Goal: Communication & Community: Participate in discussion

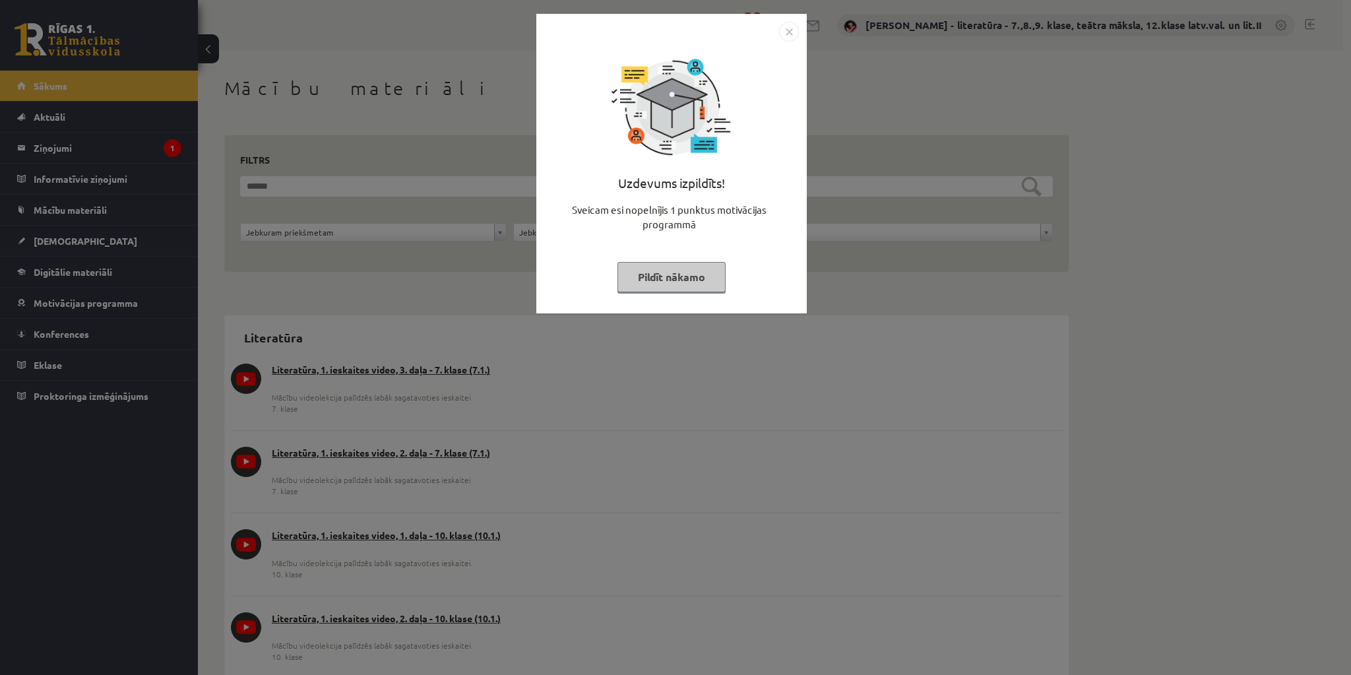
click at [684, 279] on button "Pildīt nākamo" at bounding box center [672, 277] width 108 height 30
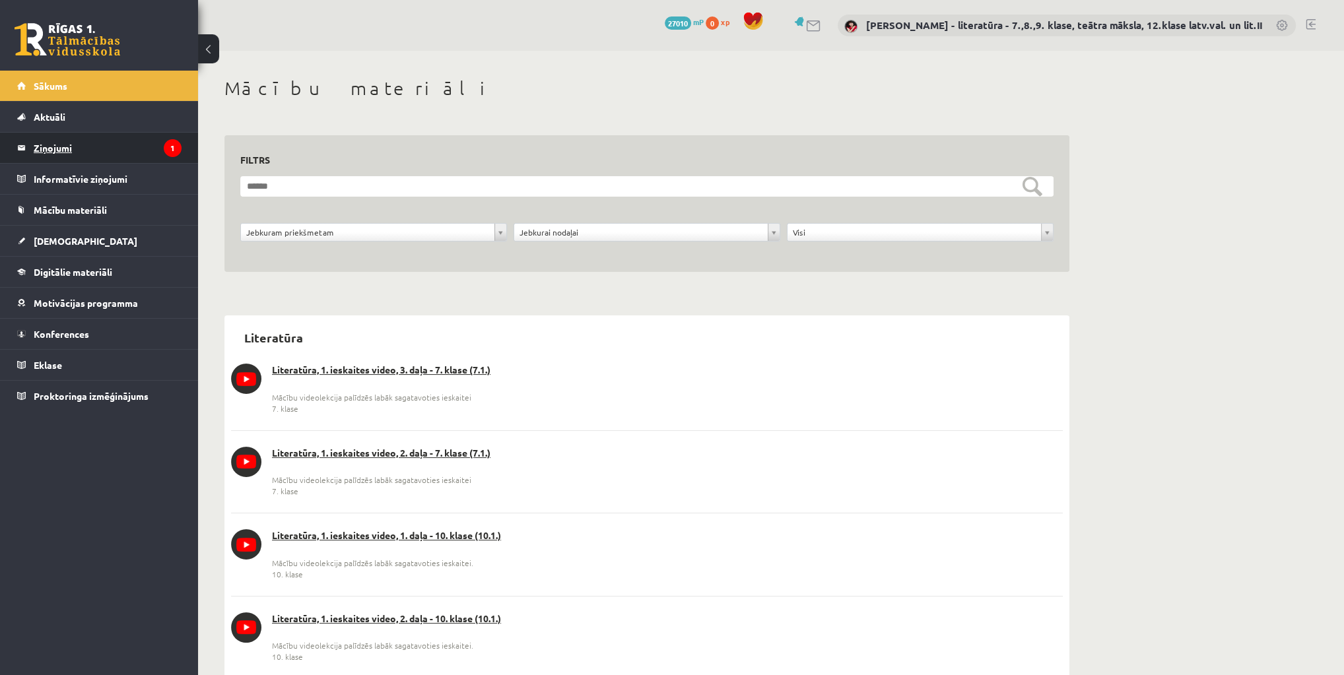
click at [143, 154] on legend "Ziņojumi 1" at bounding box center [108, 148] width 148 height 30
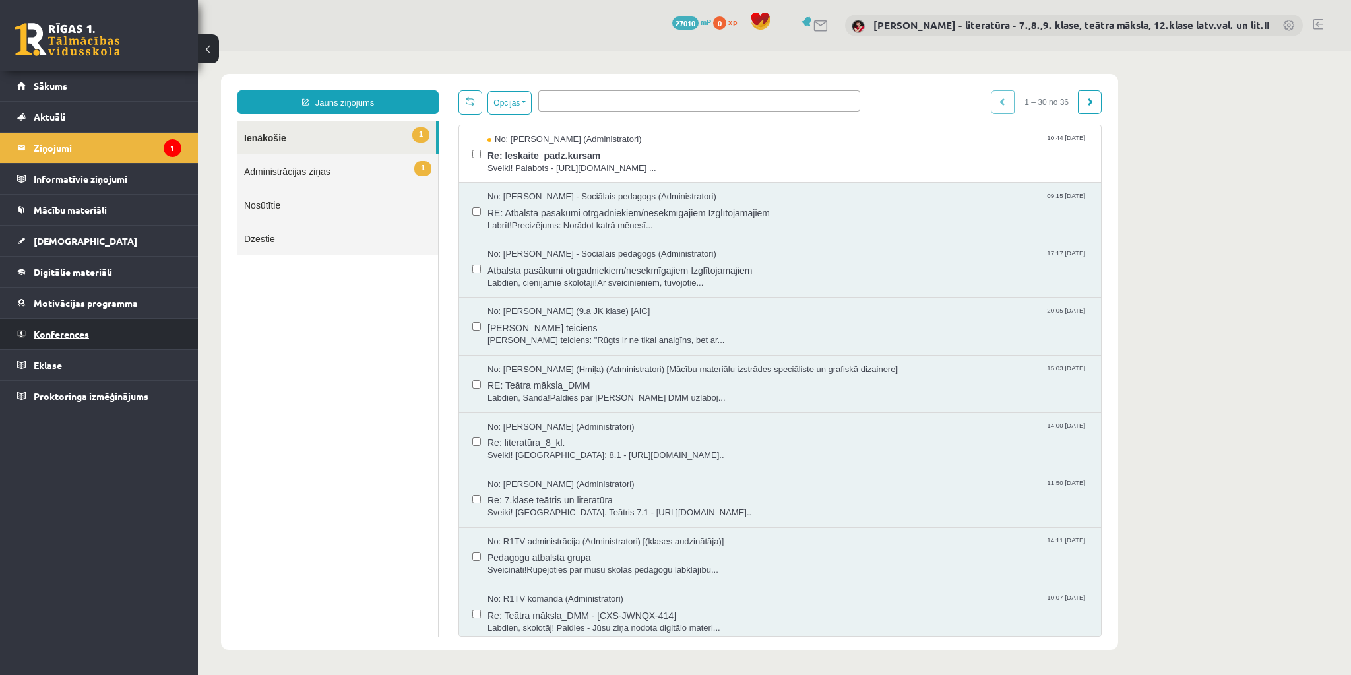
click at [93, 323] on link "Konferences" at bounding box center [99, 334] width 164 height 30
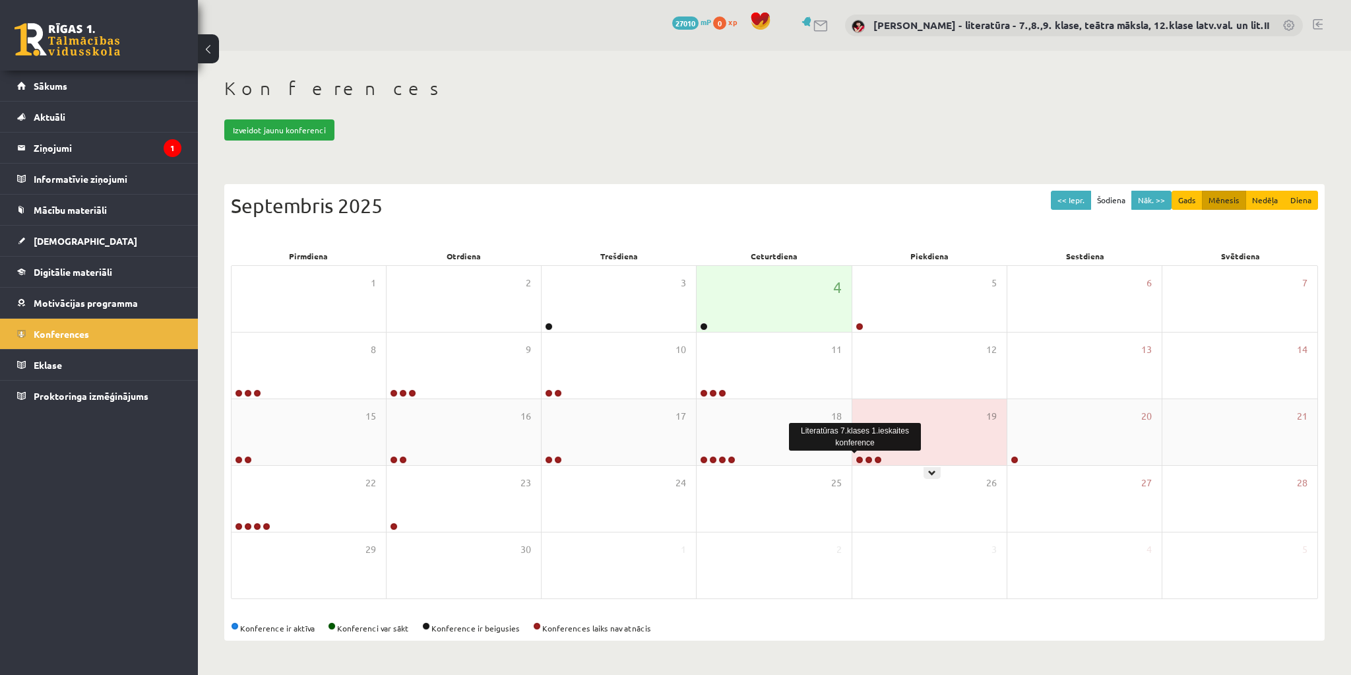
click at [857, 457] on link at bounding box center [860, 460] width 8 height 8
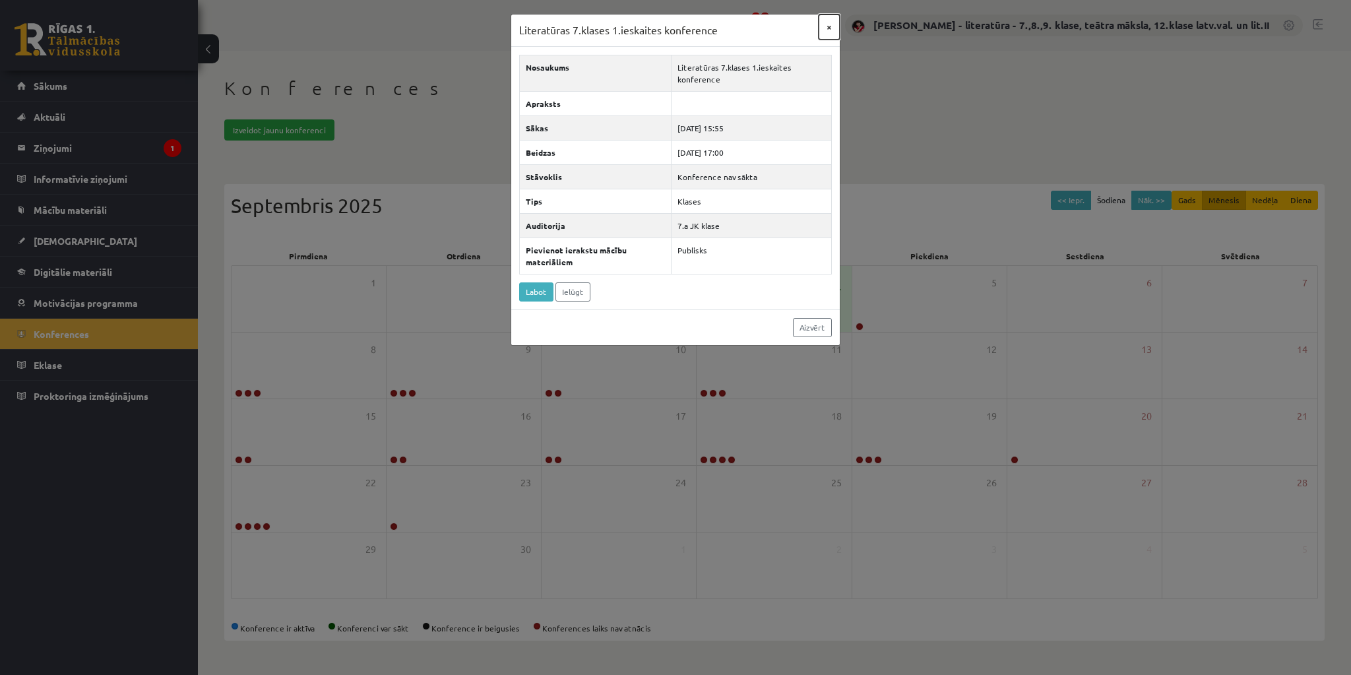
click at [832, 25] on button "×" at bounding box center [829, 27] width 21 height 25
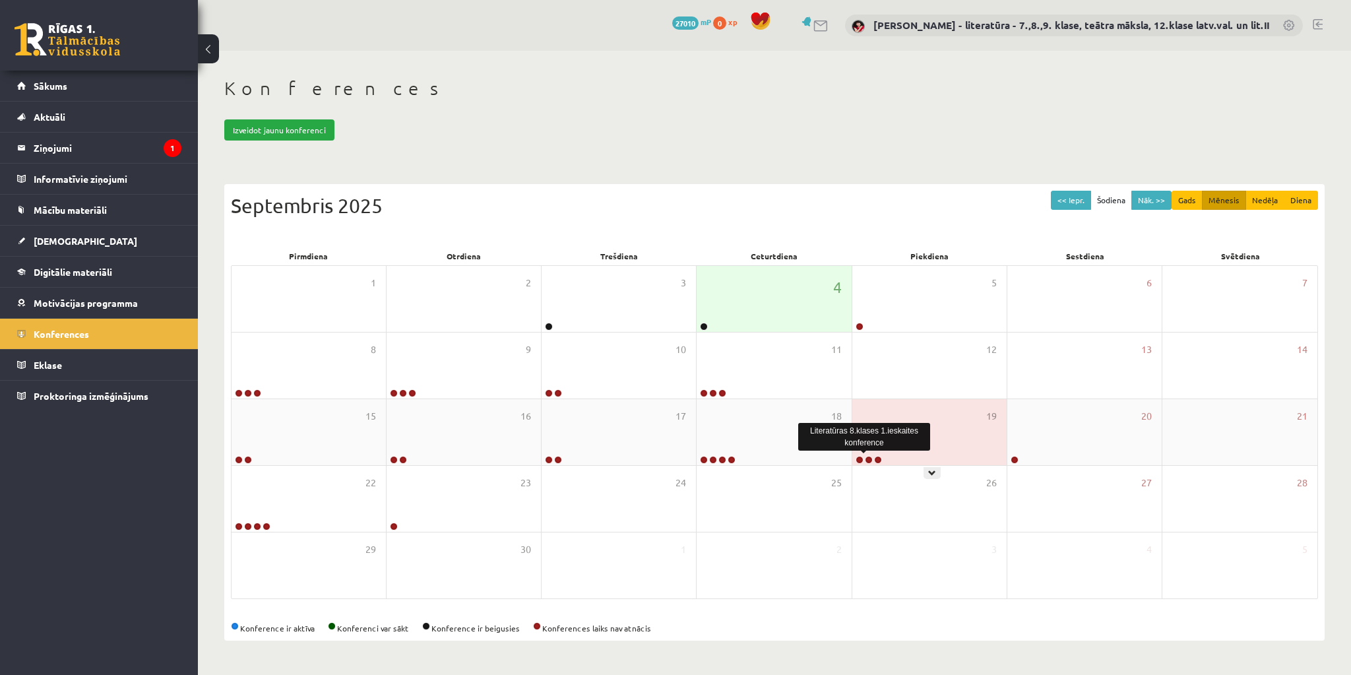
click at [869, 457] on link at bounding box center [869, 460] width 8 height 8
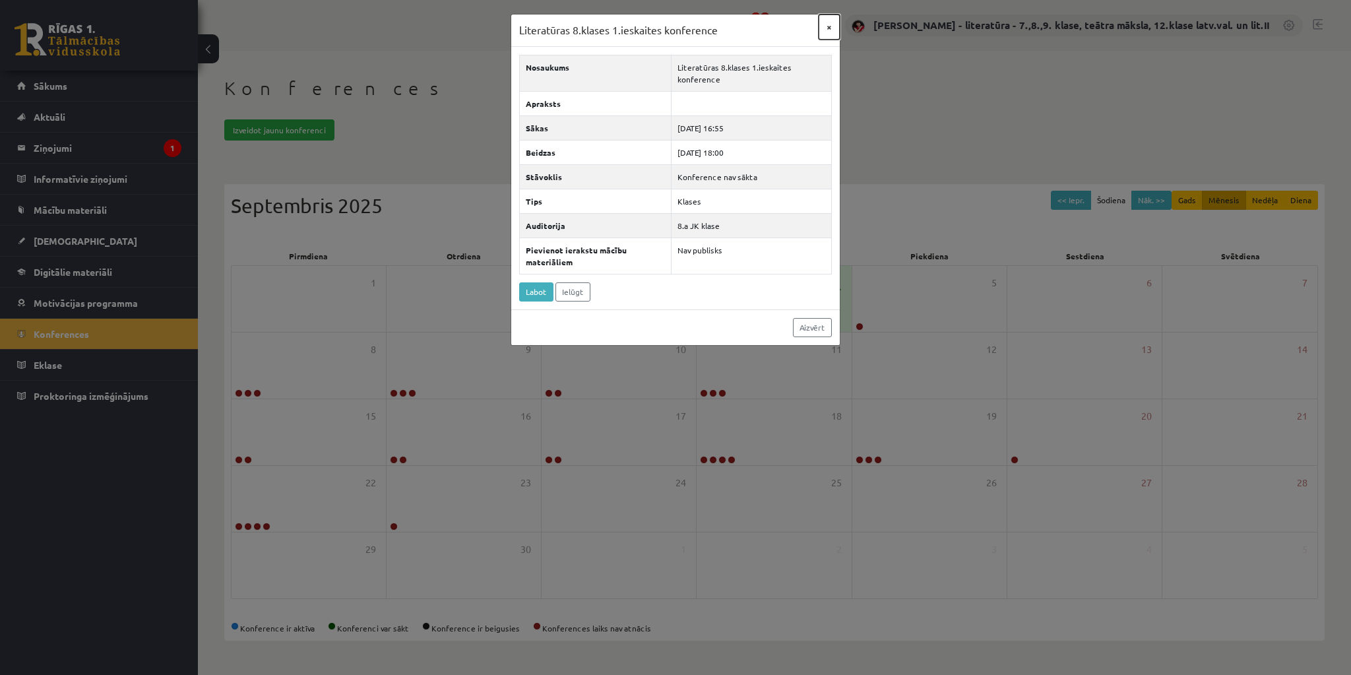
drag, startPoint x: 830, startPoint y: 25, endPoint x: 829, endPoint y: 42, distance: 17.2
click at [829, 27] on button "×" at bounding box center [829, 27] width 21 height 25
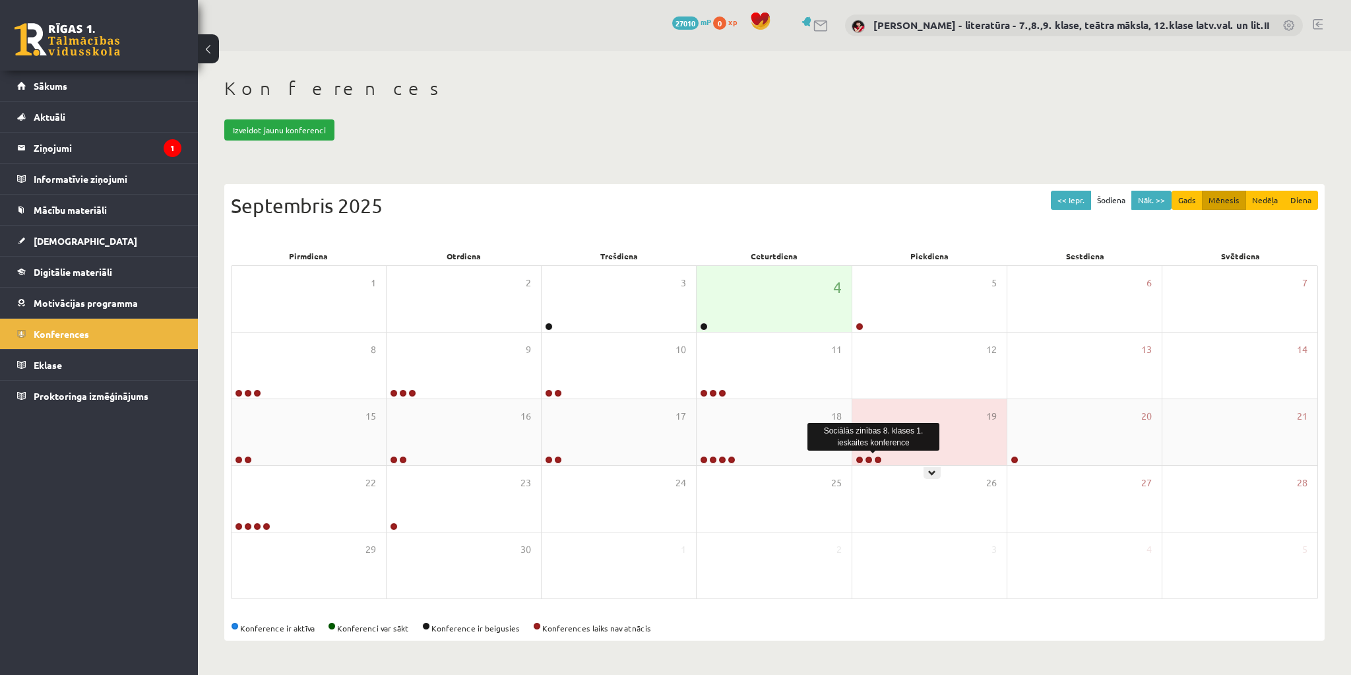
click at [875, 458] on link at bounding box center [878, 460] width 8 height 8
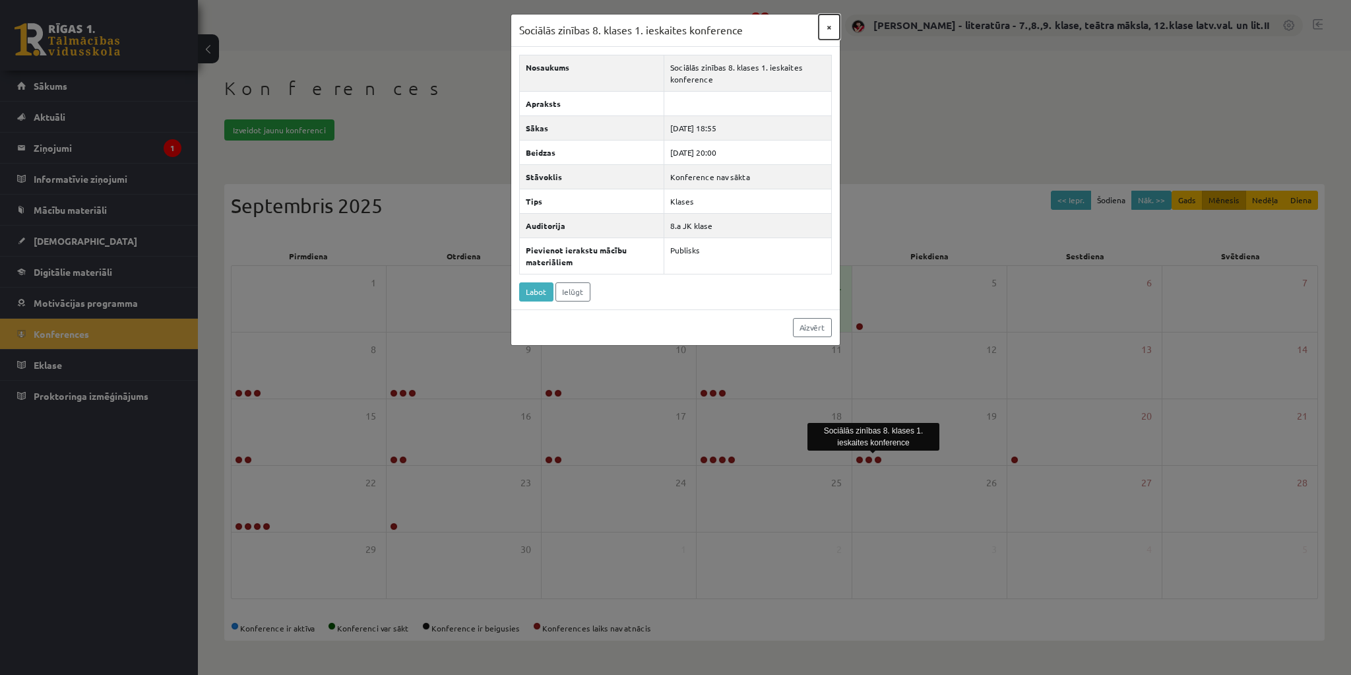
click at [829, 28] on button "×" at bounding box center [829, 27] width 21 height 25
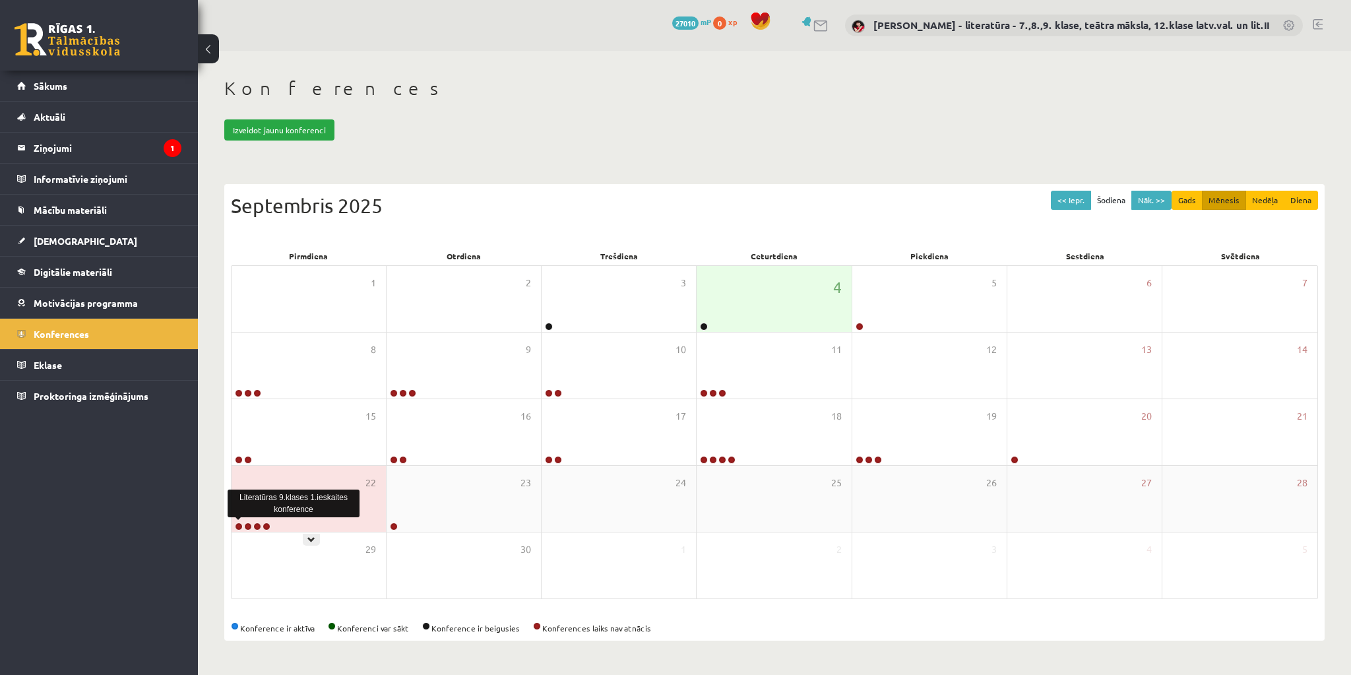
click at [237, 525] on link at bounding box center [239, 527] width 8 height 8
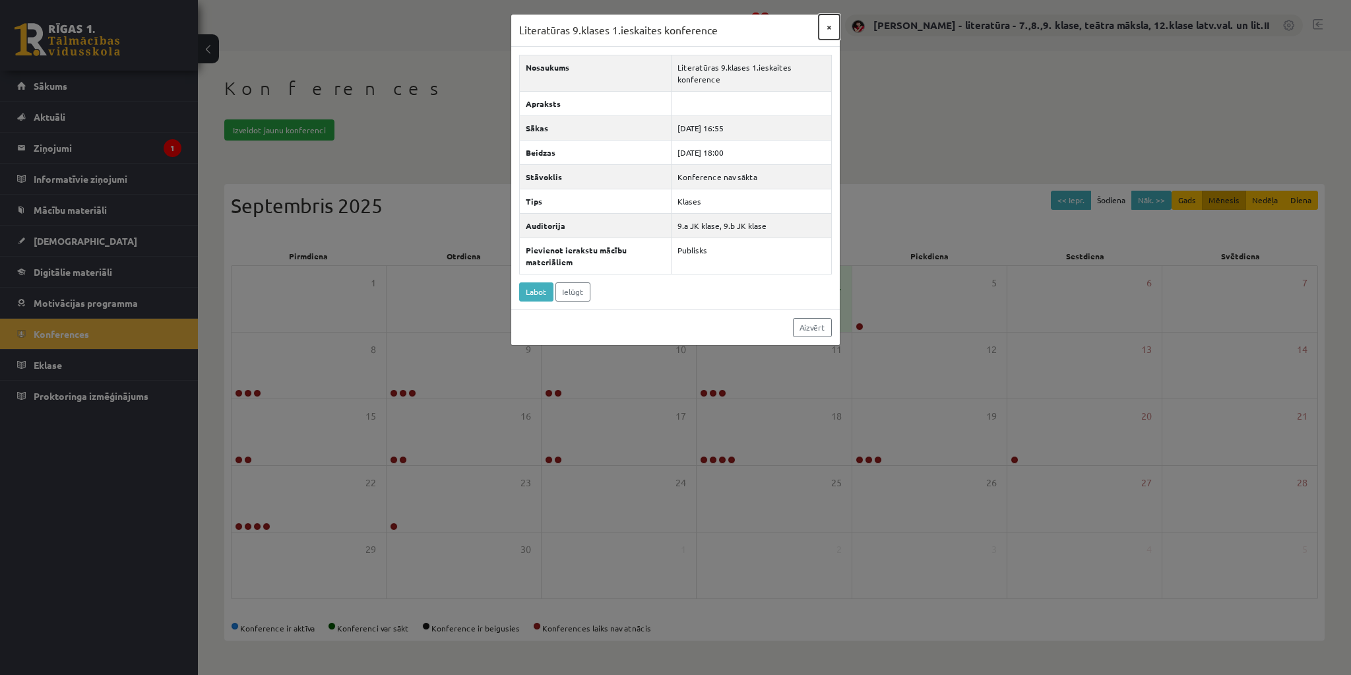
drag, startPoint x: 831, startPoint y: 27, endPoint x: 777, endPoint y: 125, distance: 111.7
click at [831, 27] on button "×" at bounding box center [829, 27] width 21 height 25
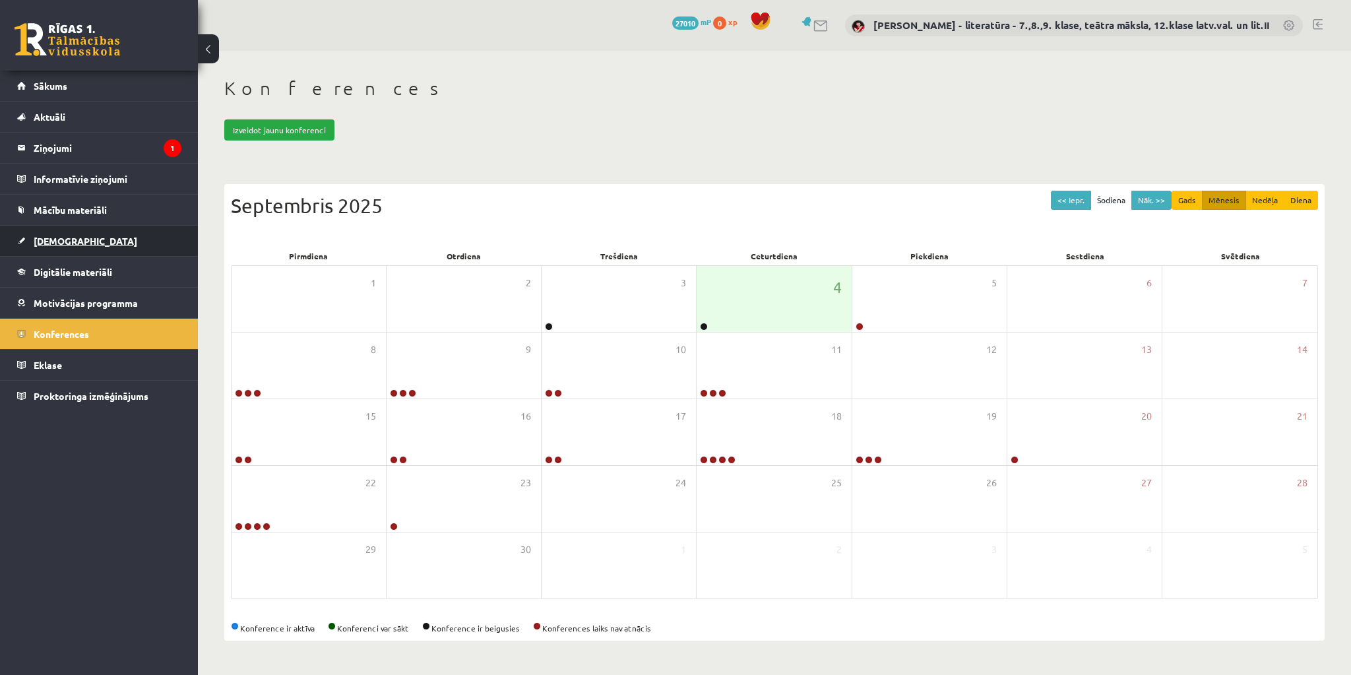
click at [56, 236] on span "[DEMOGRAPHIC_DATA]" at bounding box center [86, 241] width 104 height 12
